Goal: Task Accomplishment & Management: Use online tool/utility

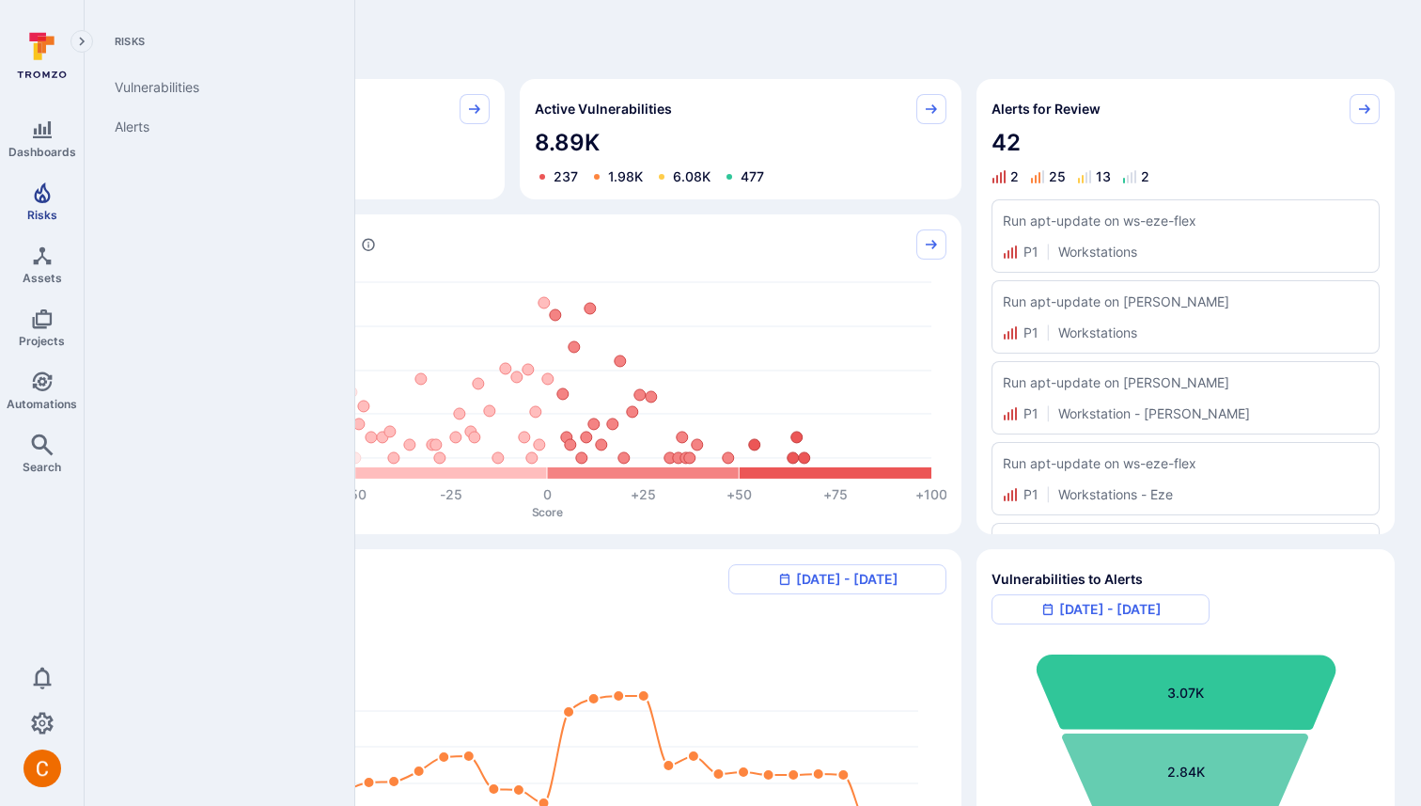
click at [33, 199] on icon "Risks" at bounding box center [42, 192] width 23 height 23
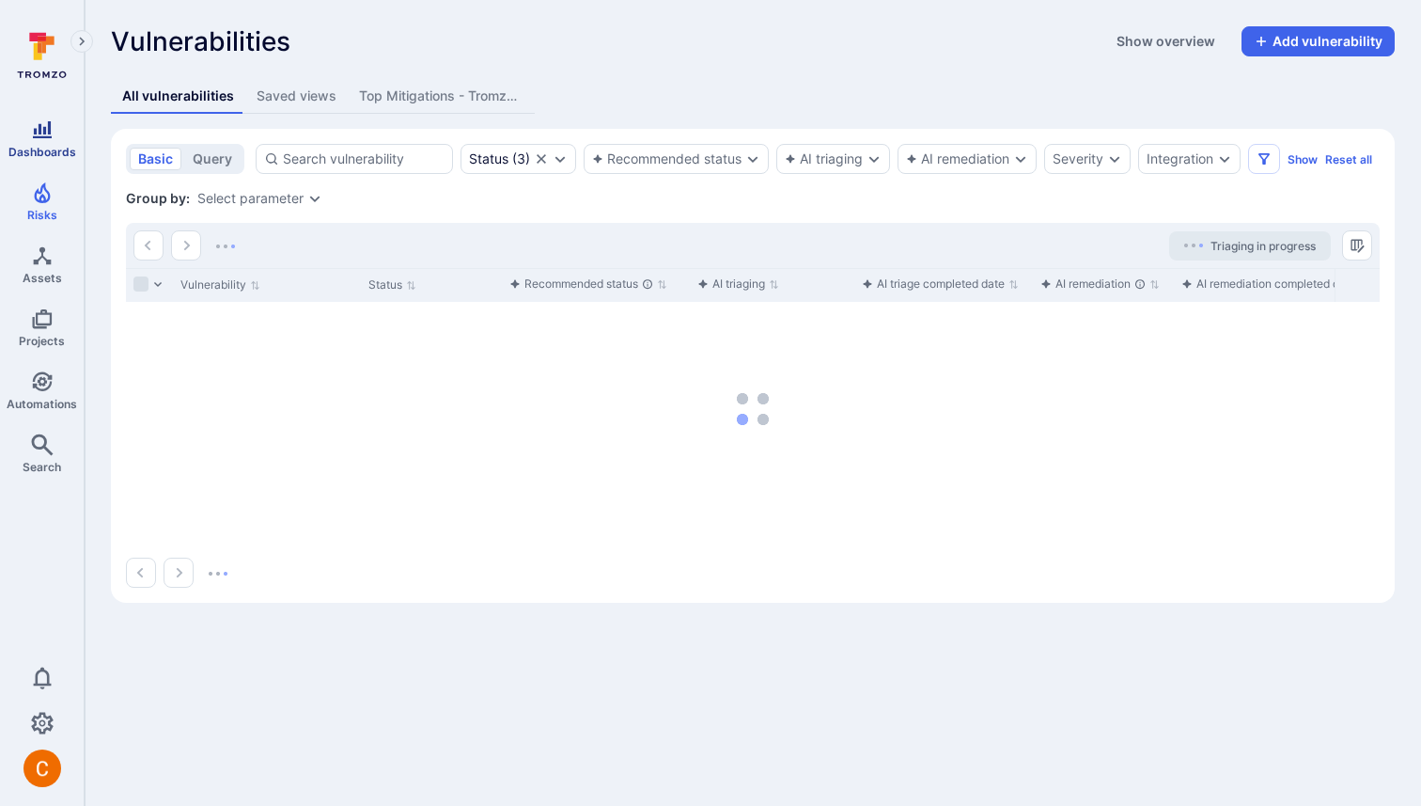
click at [53, 128] on icon "Dashboards" at bounding box center [42, 129] width 23 height 23
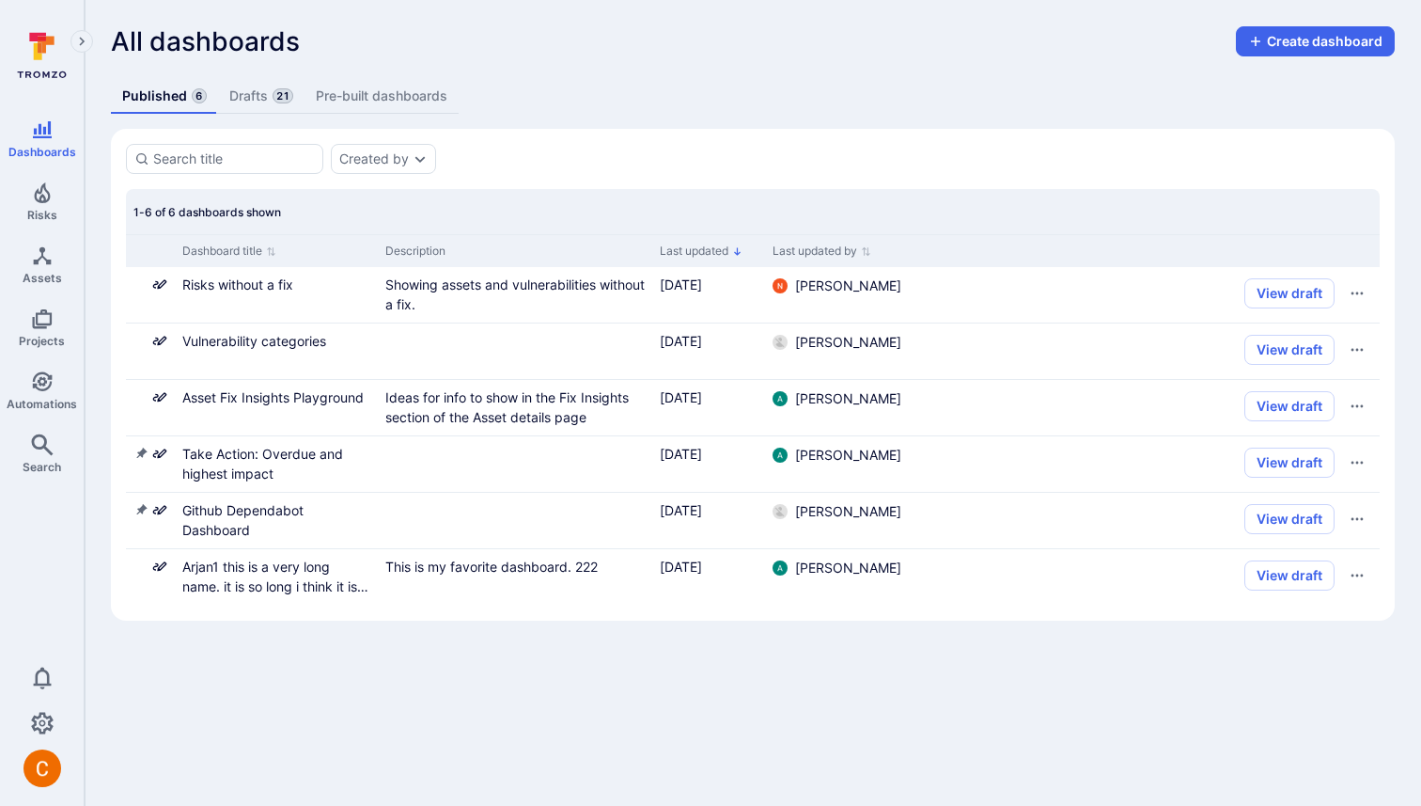
click at [275, 91] on span "21" at bounding box center [283, 95] width 21 height 15
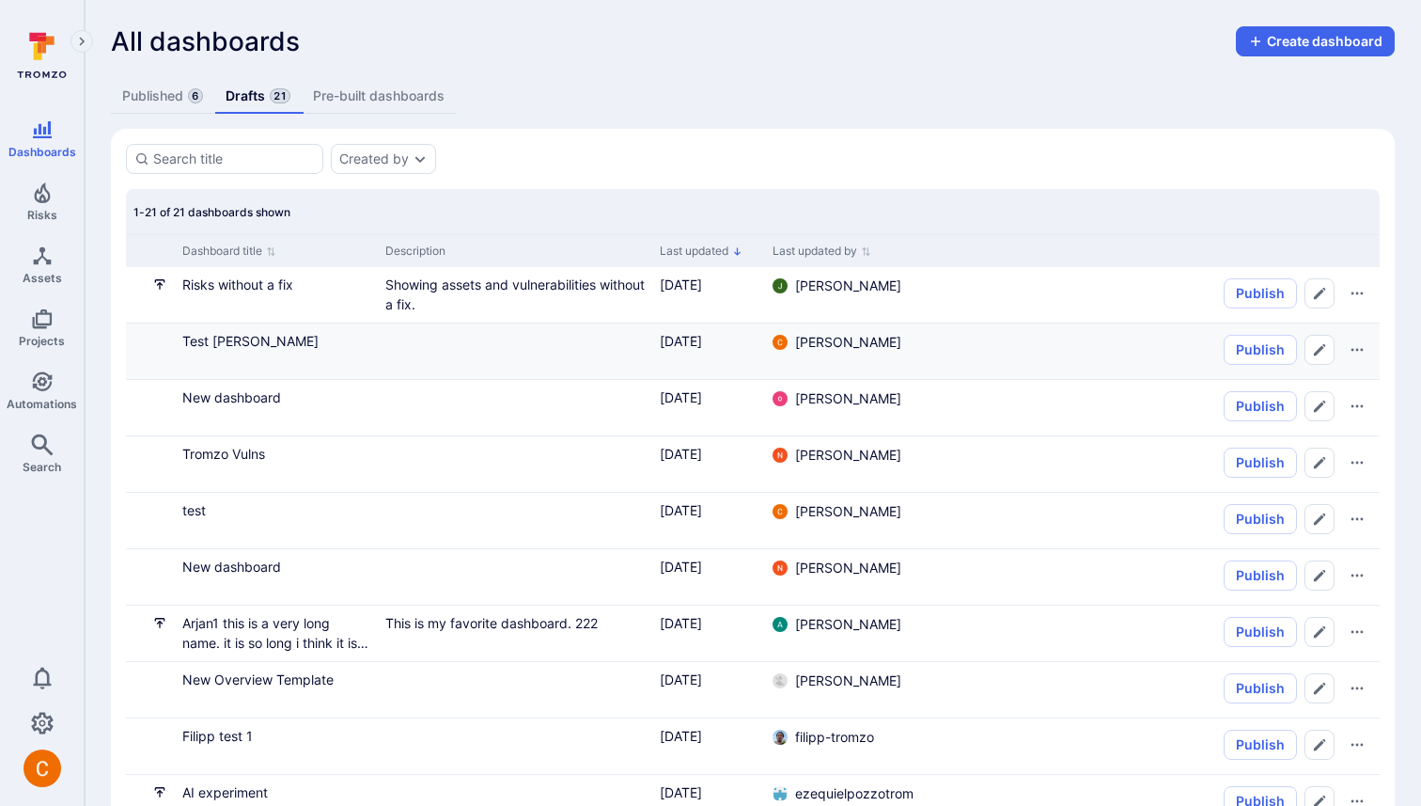
click at [221, 351] on div "Test [PERSON_NAME]" at bounding box center [276, 350] width 203 height 55
click at [221, 342] on link "Test [PERSON_NAME]" at bounding box center [250, 341] width 136 height 16
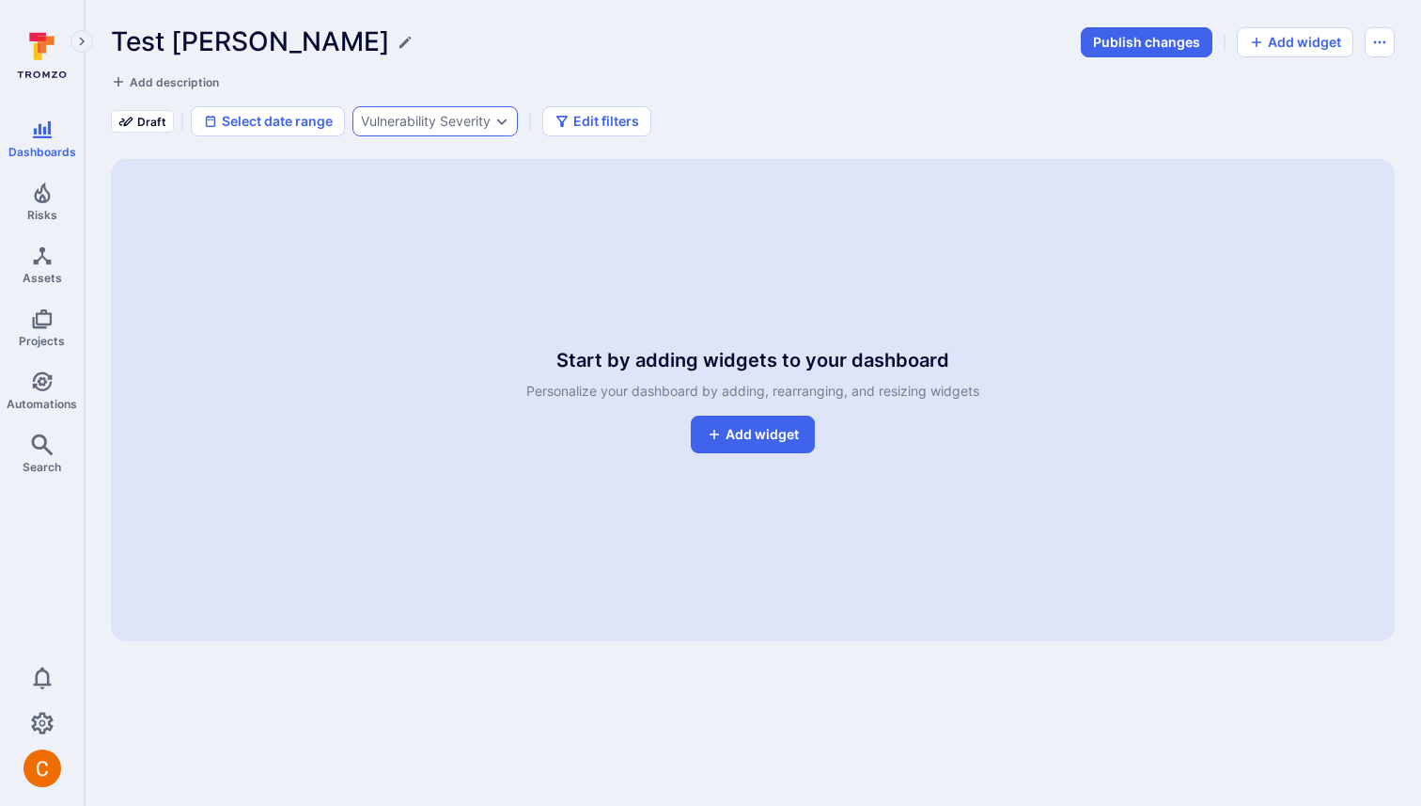
click at [446, 120] on div "Vulnerability Severity" at bounding box center [426, 121] width 130 height 15
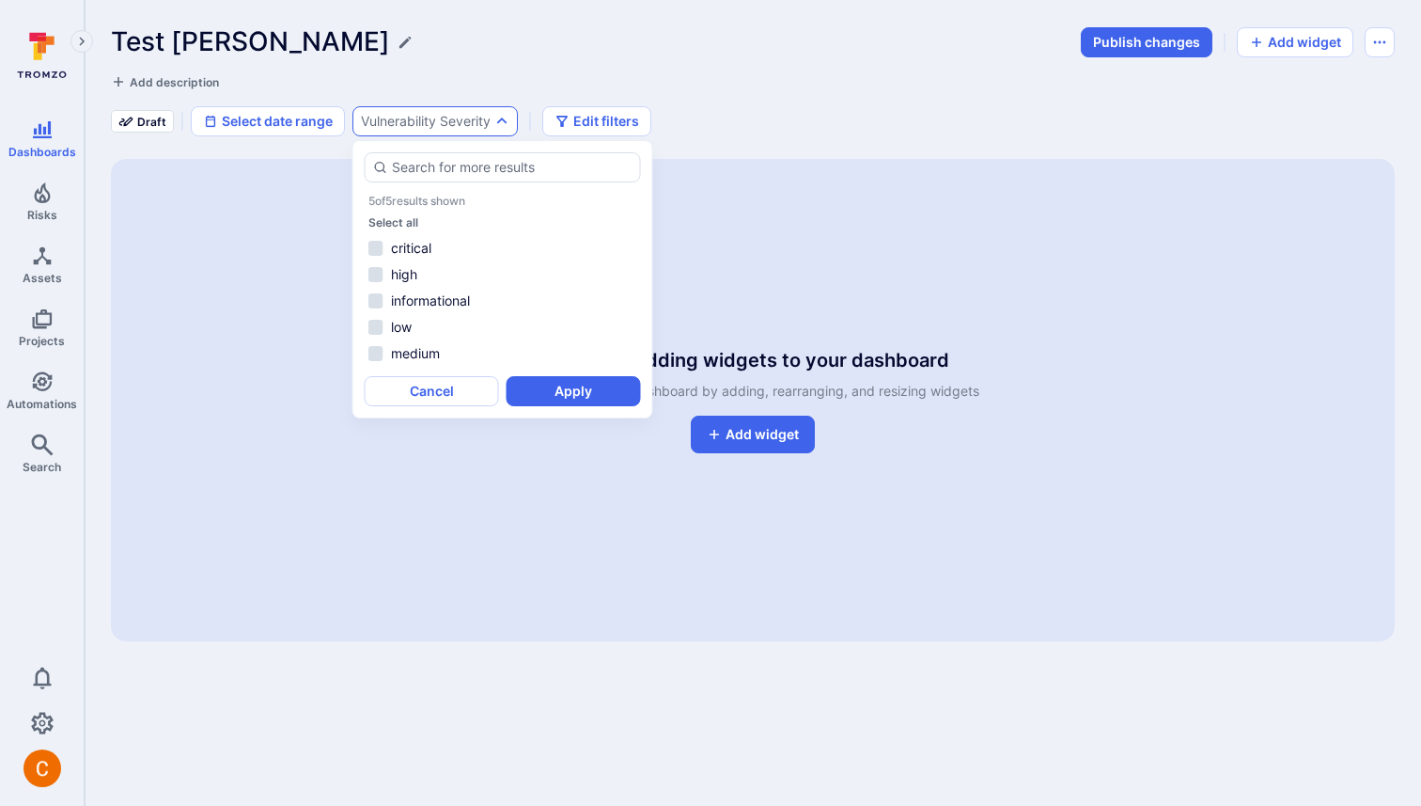
click at [446, 121] on div "Vulnerability Severity" at bounding box center [426, 121] width 130 height 15
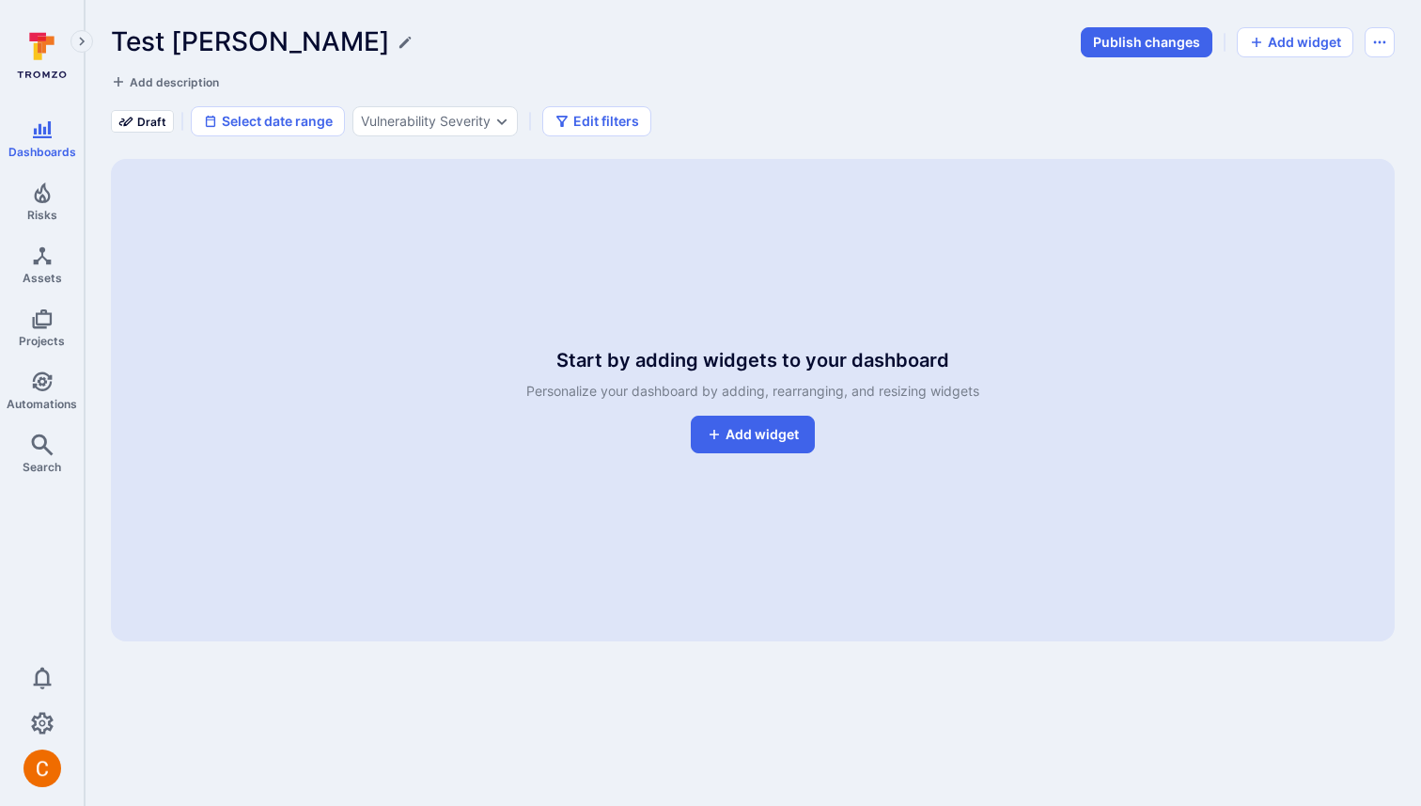
click at [453, 73] on div "Add description" at bounding box center [392, 81] width 562 height 19
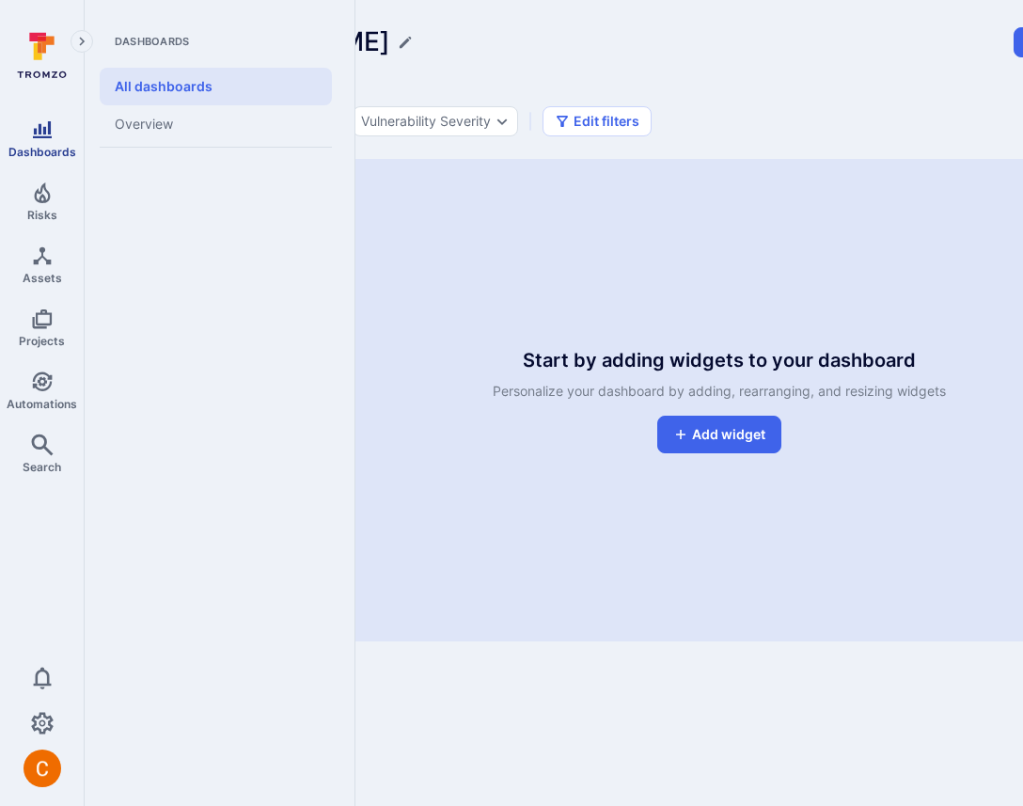
click at [45, 129] on icon "Dashboards" at bounding box center [42, 129] width 23 height 23
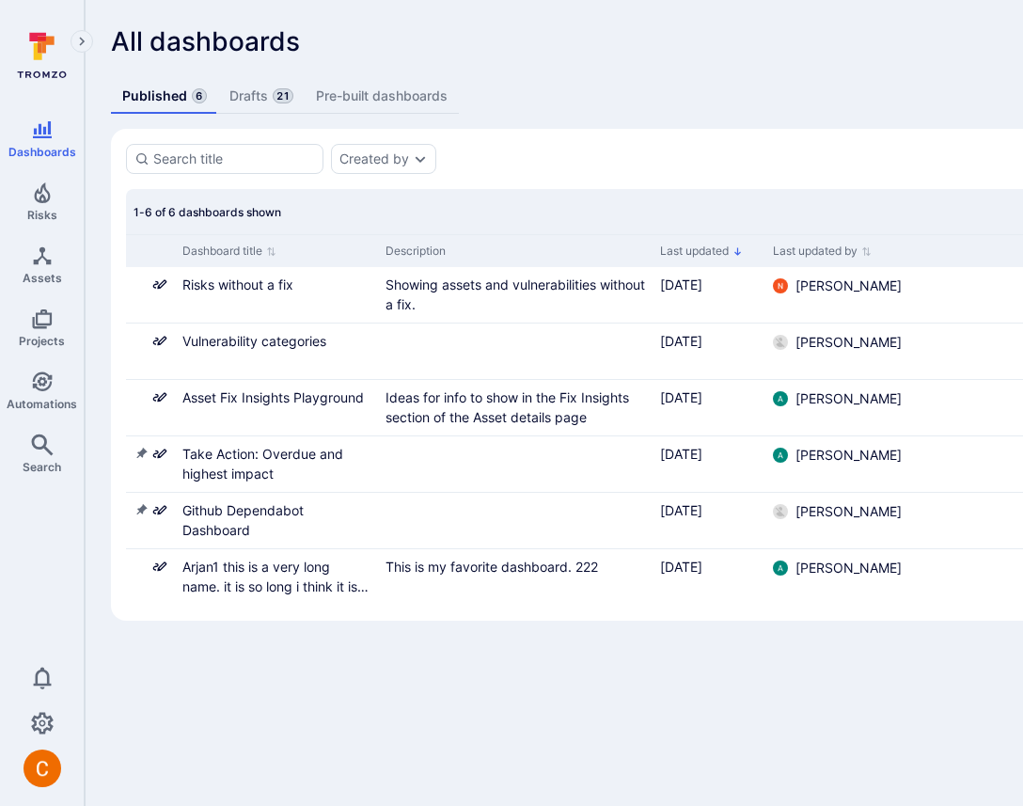
click at [258, 101] on link "Drafts 21" at bounding box center [261, 96] width 86 height 35
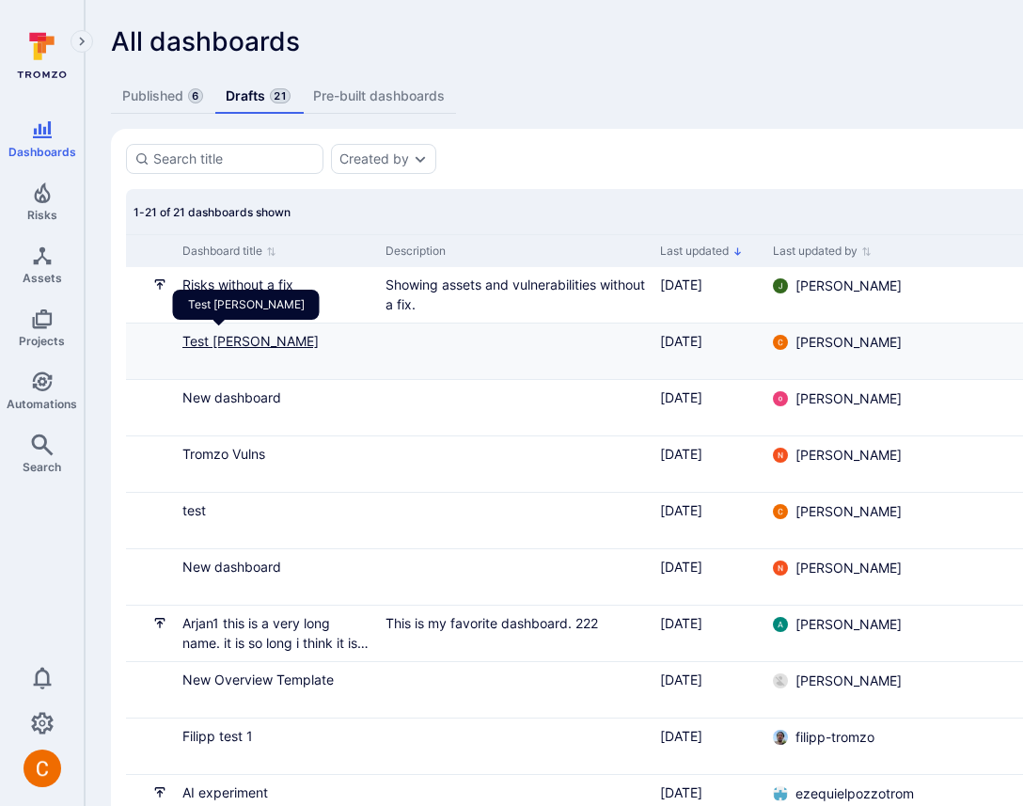
click at [241, 337] on link "Test [PERSON_NAME]" at bounding box center [250, 341] width 136 height 16
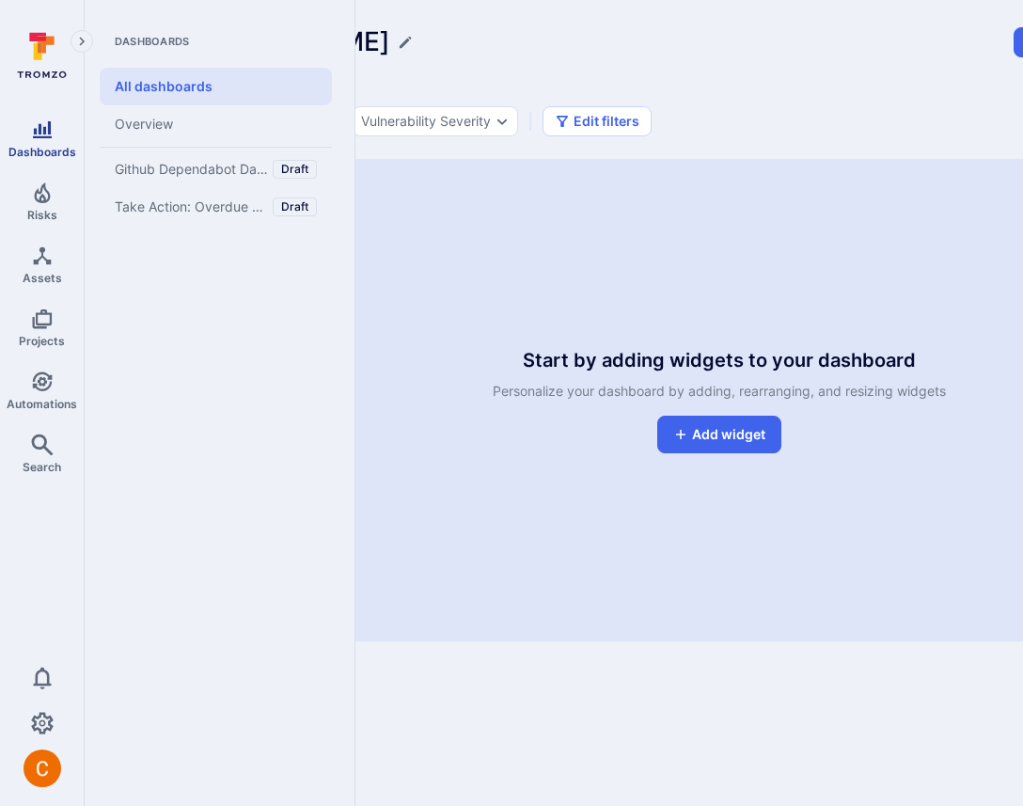
click at [54, 134] on link "Dashboards" at bounding box center [42, 138] width 84 height 55
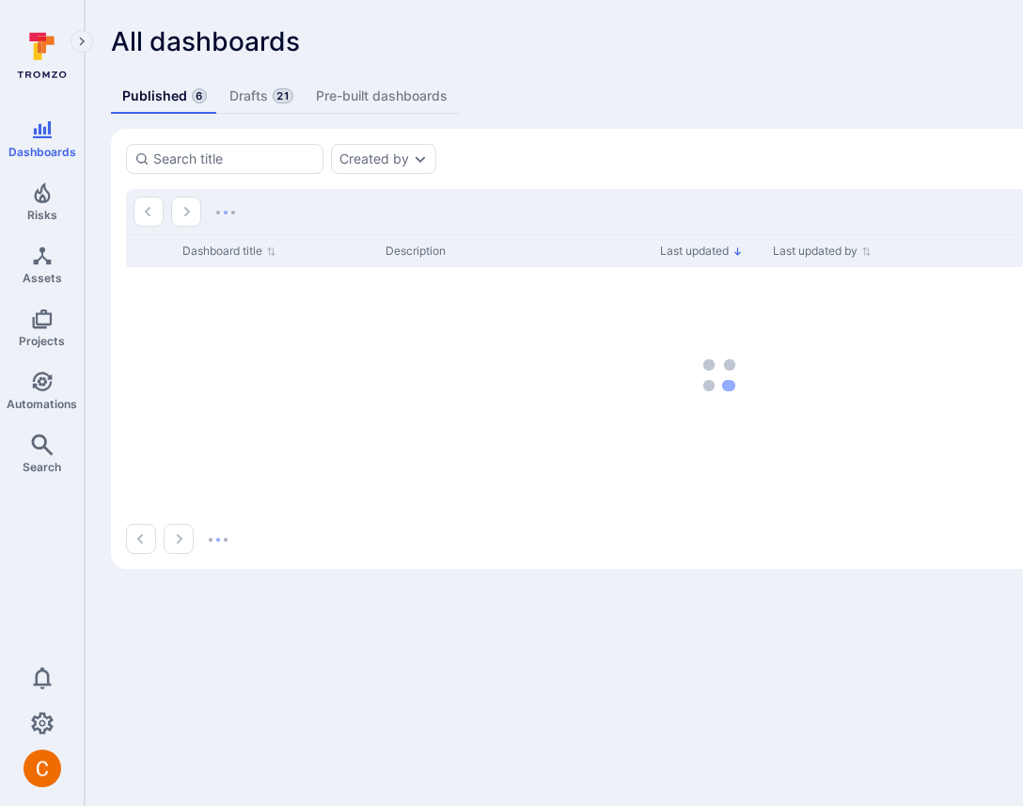
click at [866, 112] on div "All dashboards Create dashboard Published 6 Drafts 21 Pre-built dashboards Crea…" at bounding box center [719, 297] width 1269 height 595
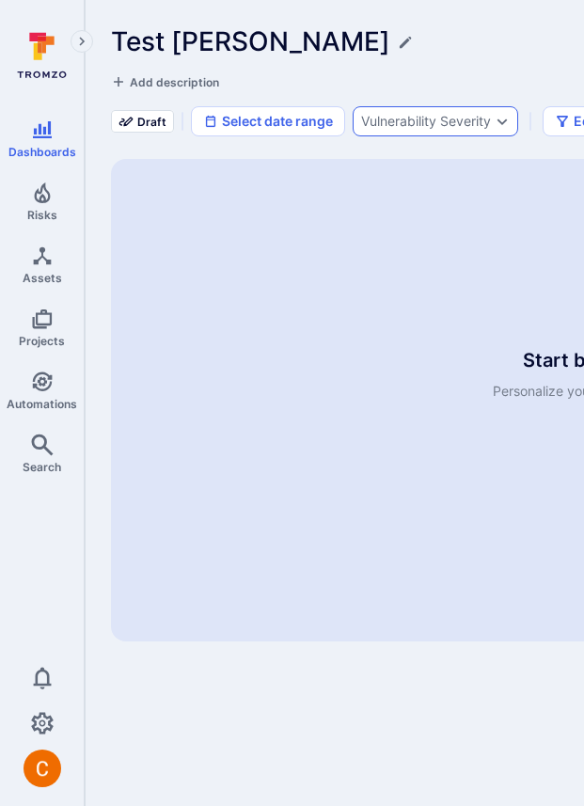
click at [455, 125] on div "Vulnerability Severity" at bounding box center [426, 121] width 130 height 15
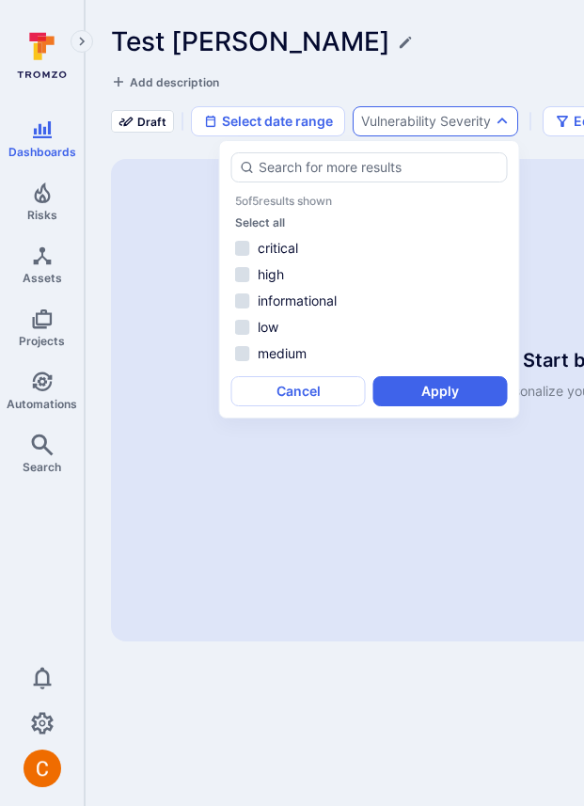
click at [455, 123] on div "Vulnerability Severity" at bounding box center [426, 121] width 130 height 15
